Goal: Information Seeking & Learning: Learn about a topic

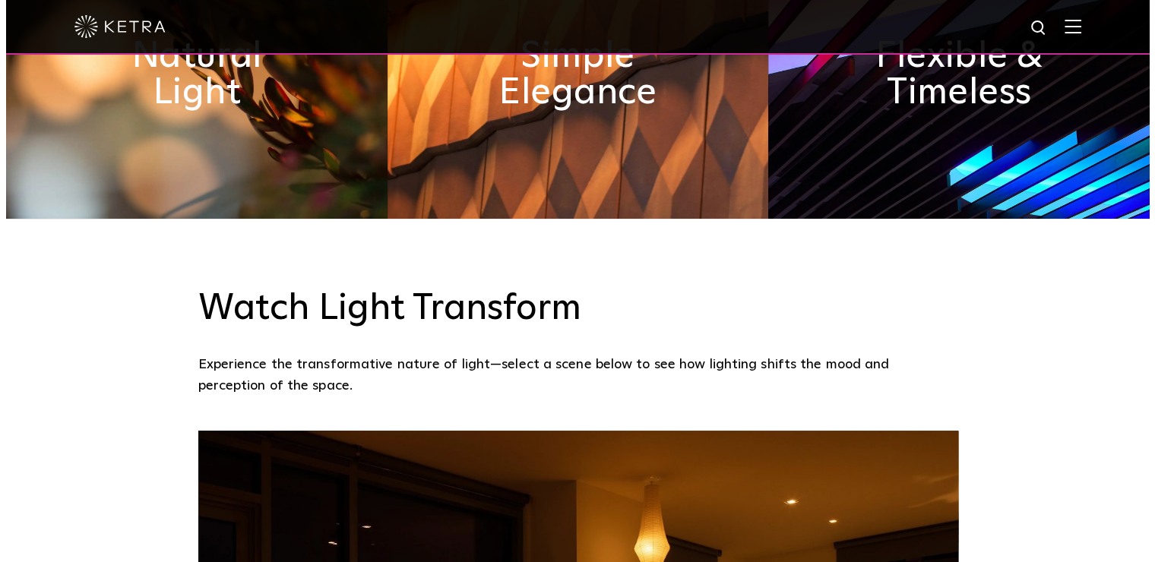
scroll to position [836, 0]
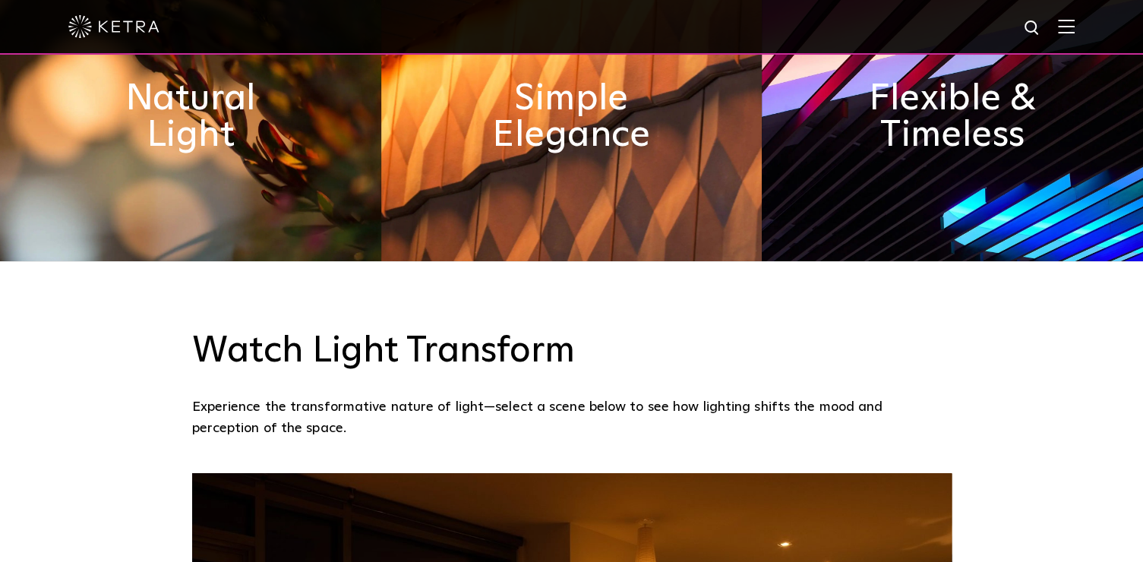
click at [1075, 23] on img at bounding box center [1066, 26] width 17 height 14
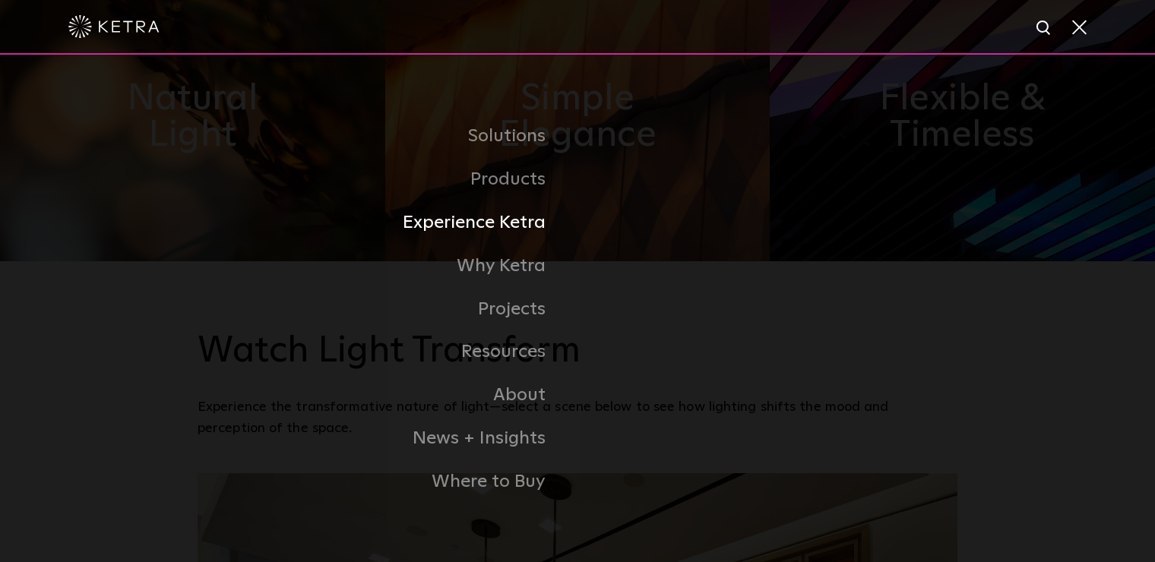
click at [521, 224] on link "Experience Ketra" at bounding box center [388, 222] width 380 height 43
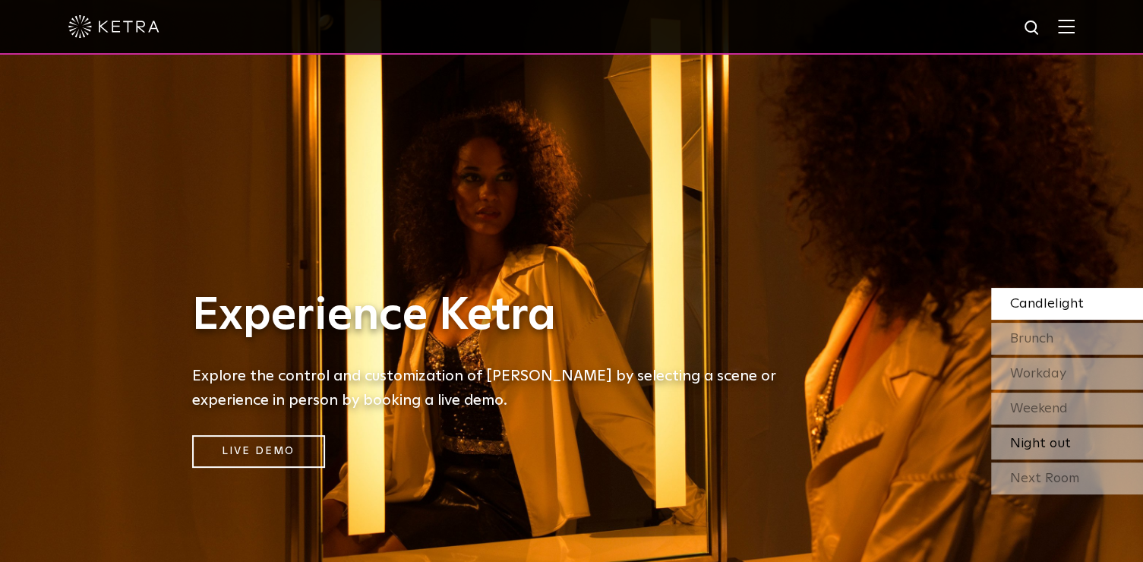
click at [1059, 438] on span "Night out" at bounding box center [1040, 444] width 61 height 14
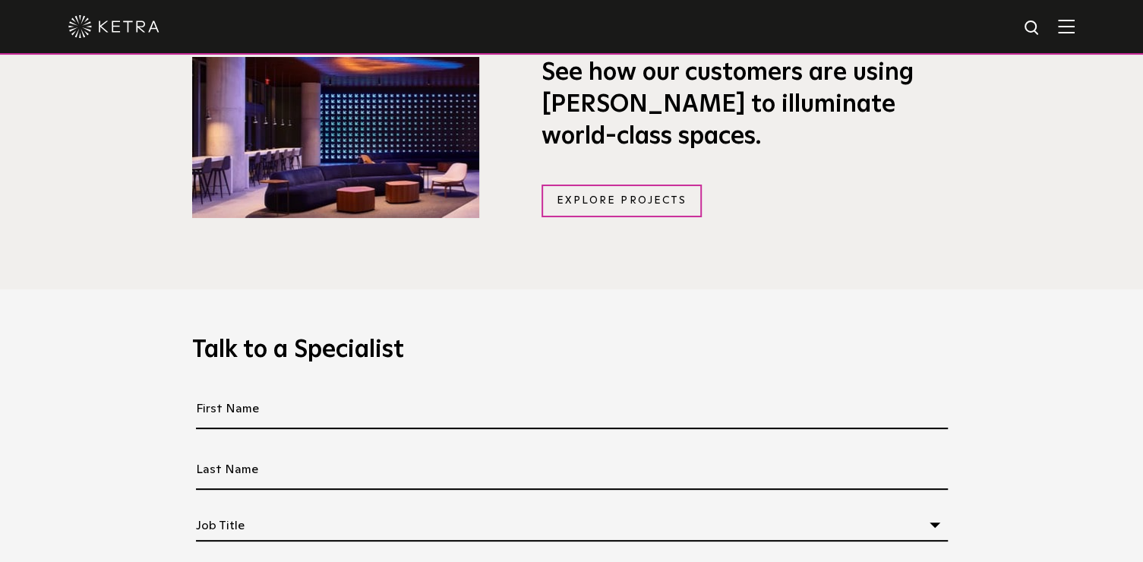
scroll to position [1367, 0]
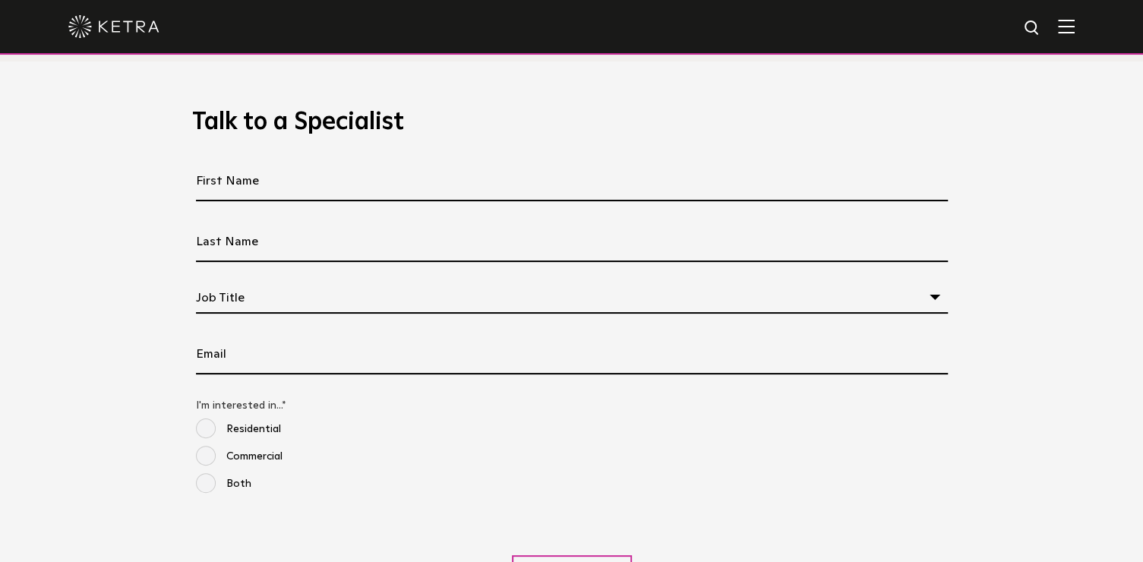
click at [1075, 24] on img at bounding box center [1066, 26] width 17 height 14
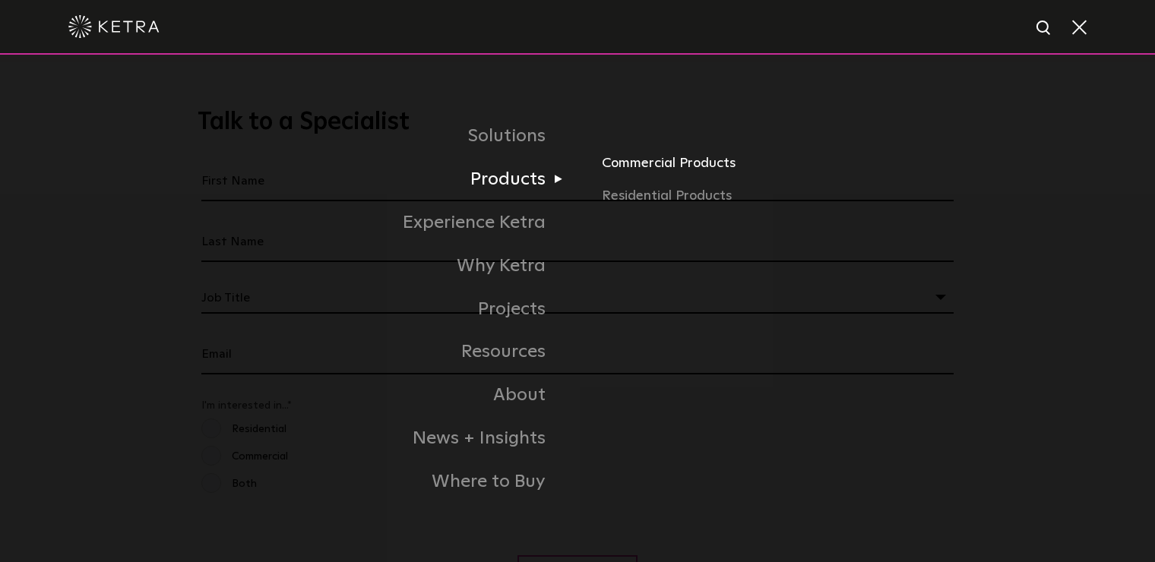
click at [629, 165] on link "Commercial Products" at bounding box center [780, 168] width 356 height 33
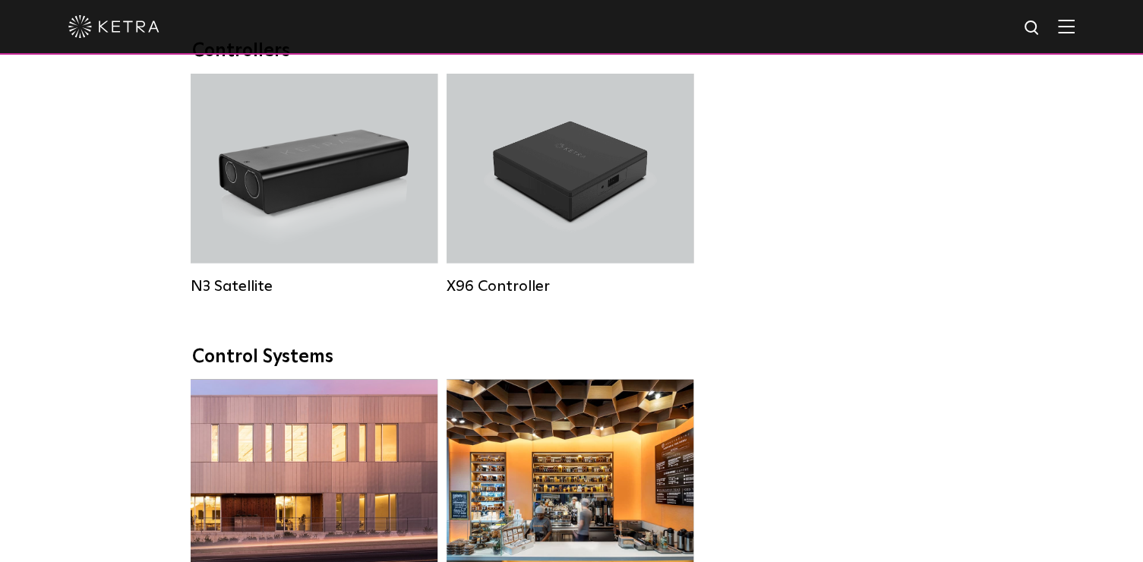
scroll to position [2279, 0]
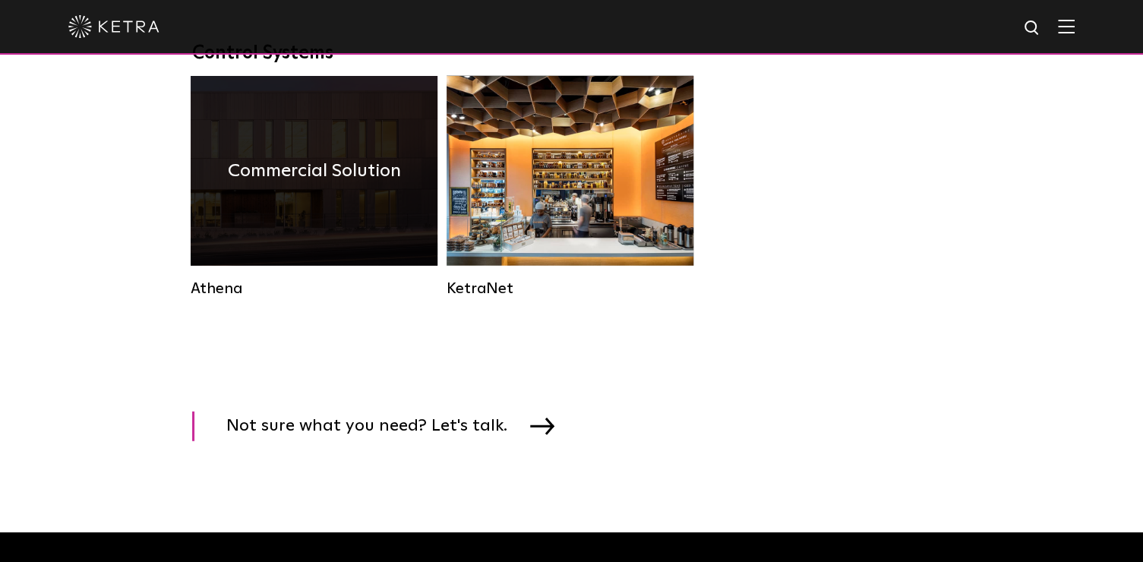
click at [357, 235] on div "Commercial Solution" at bounding box center [314, 171] width 247 height 190
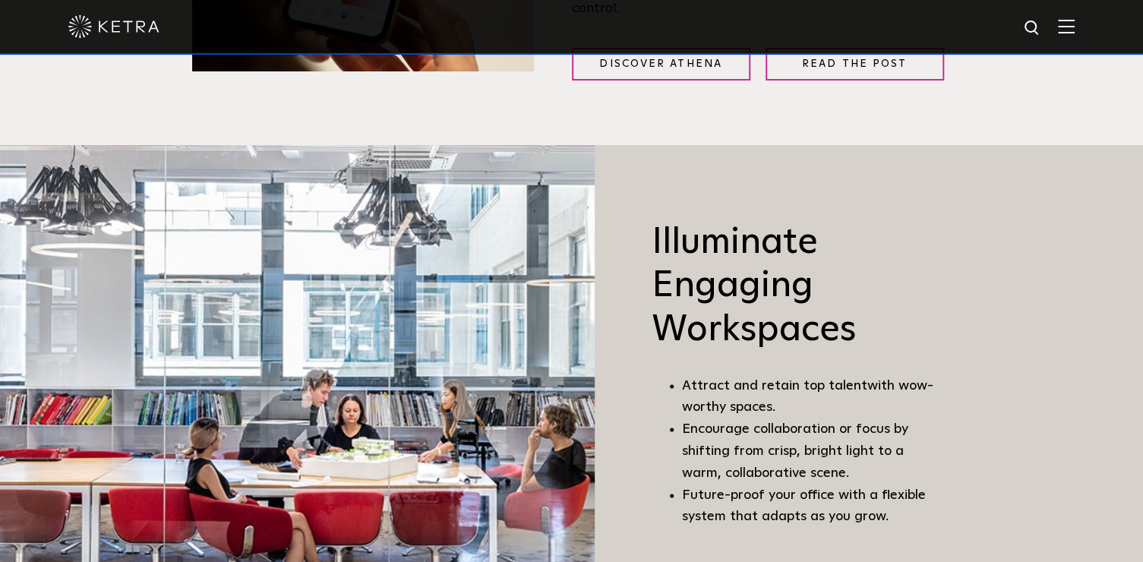
scroll to position [608, 0]
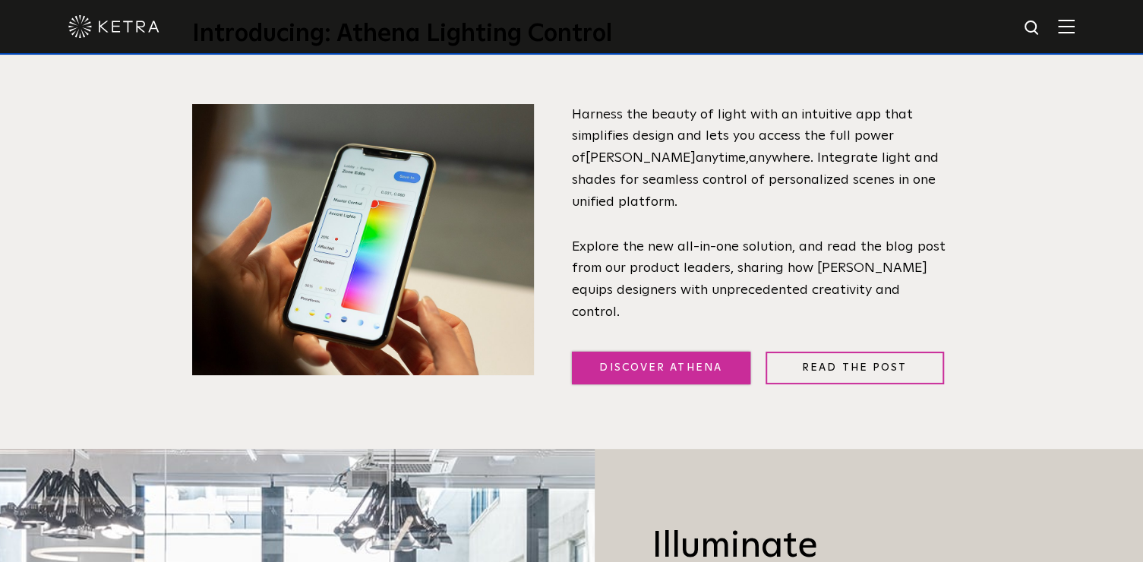
click at [728, 367] on link "Discover Athena" at bounding box center [661, 368] width 179 height 33
